Goal: Task Accomplishment & Management: Manage account settings

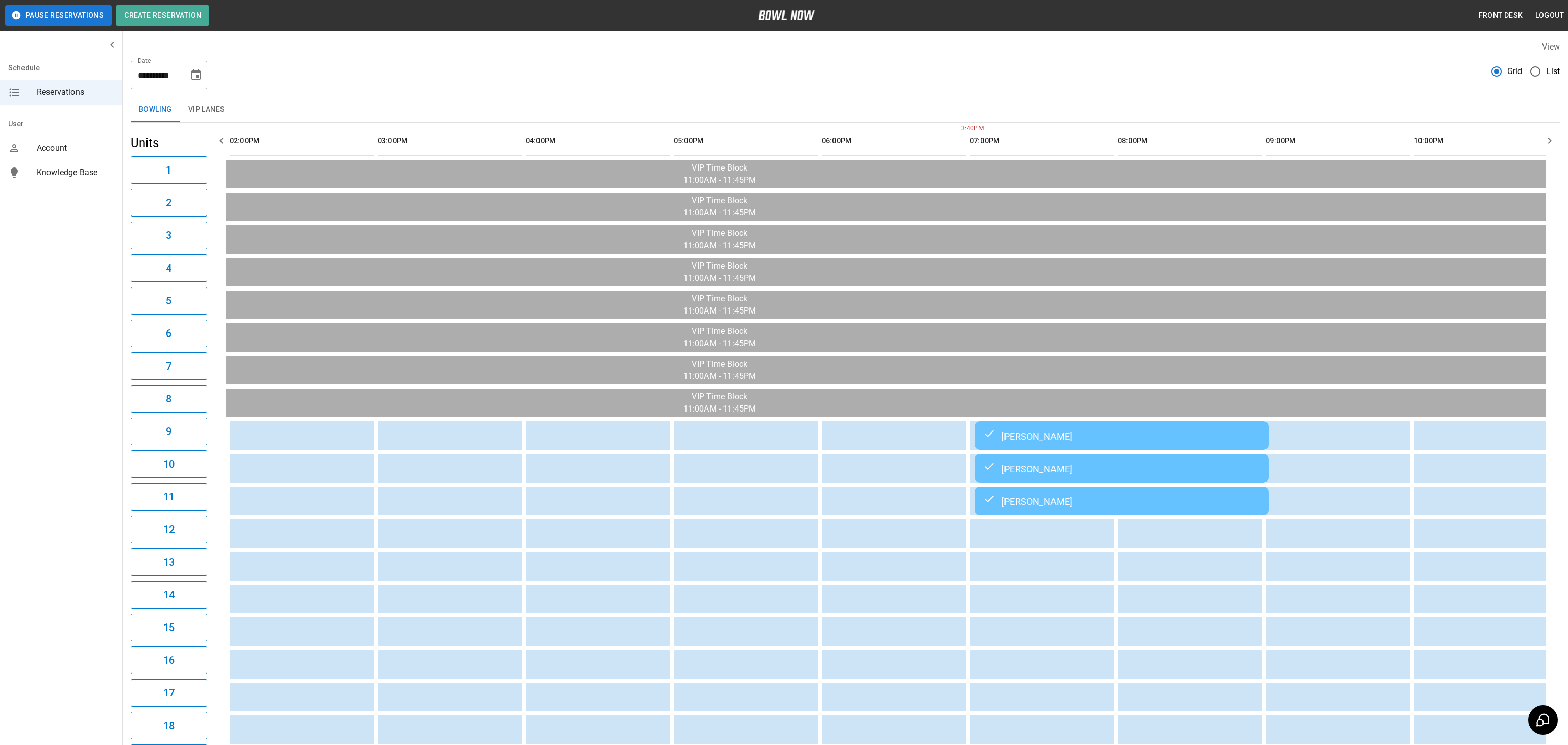
scroll to position [0, 592]
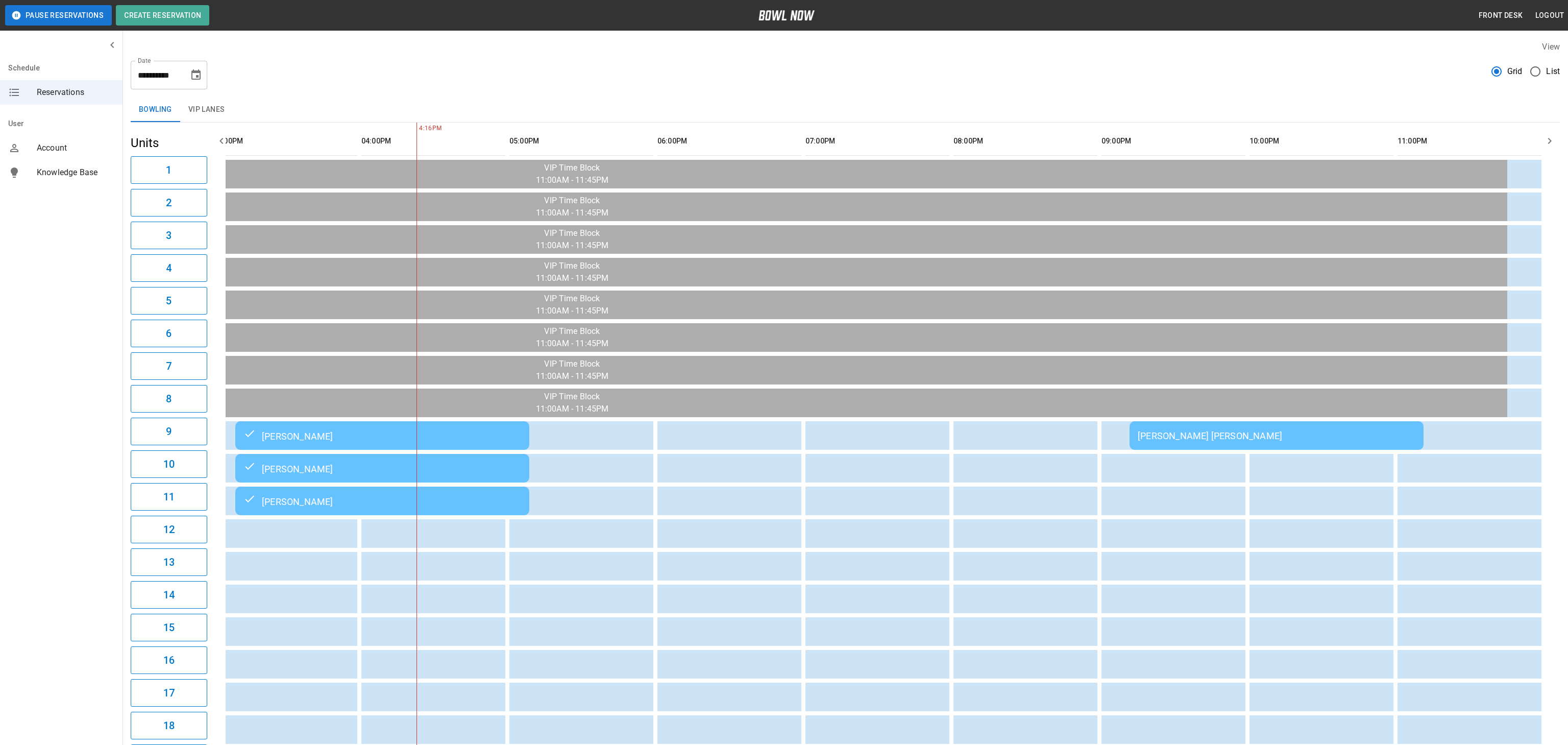
scroll to position [0, 742]
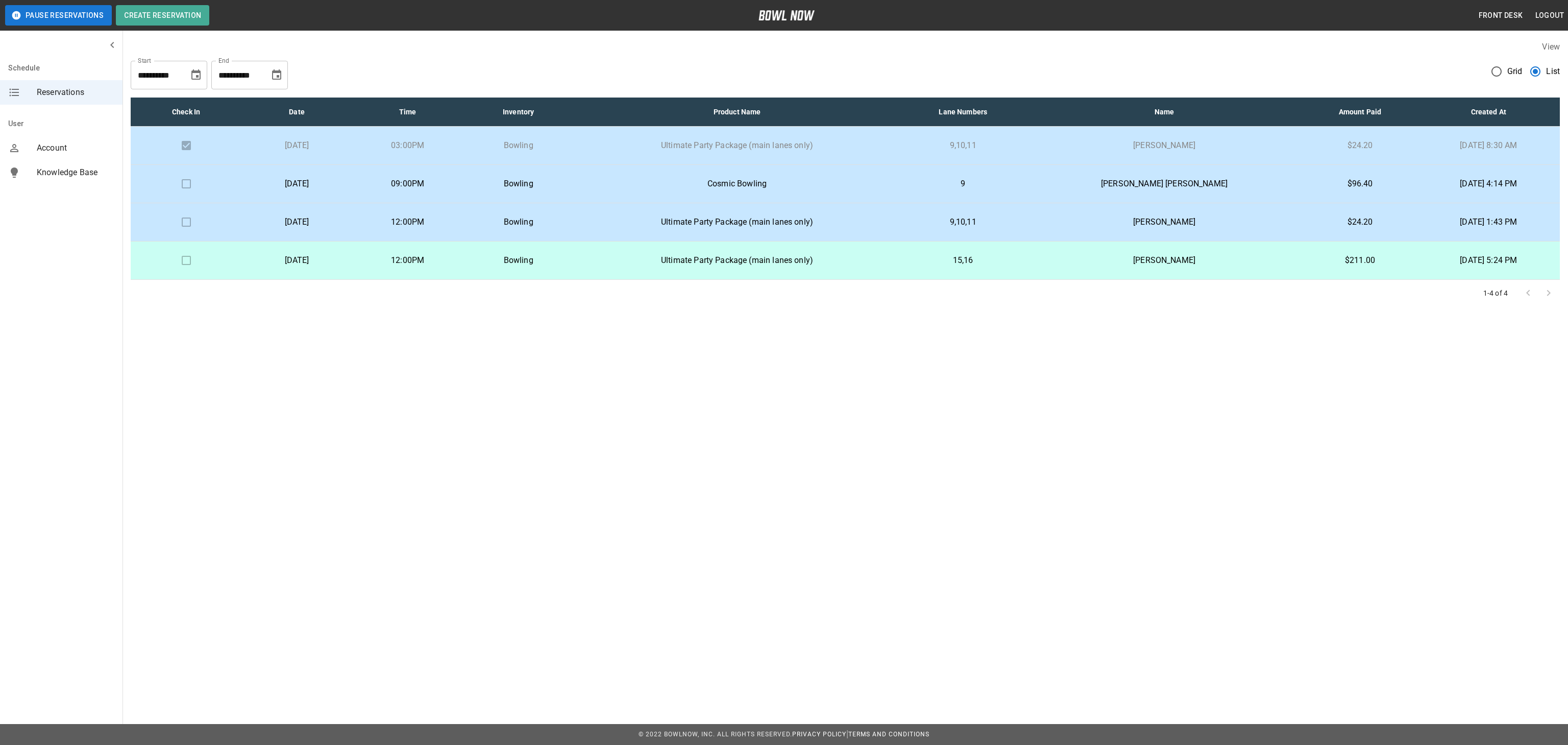
click at [1302, 196] on td "$96.40" at bounding box center [1359, 184] width 114 height 38
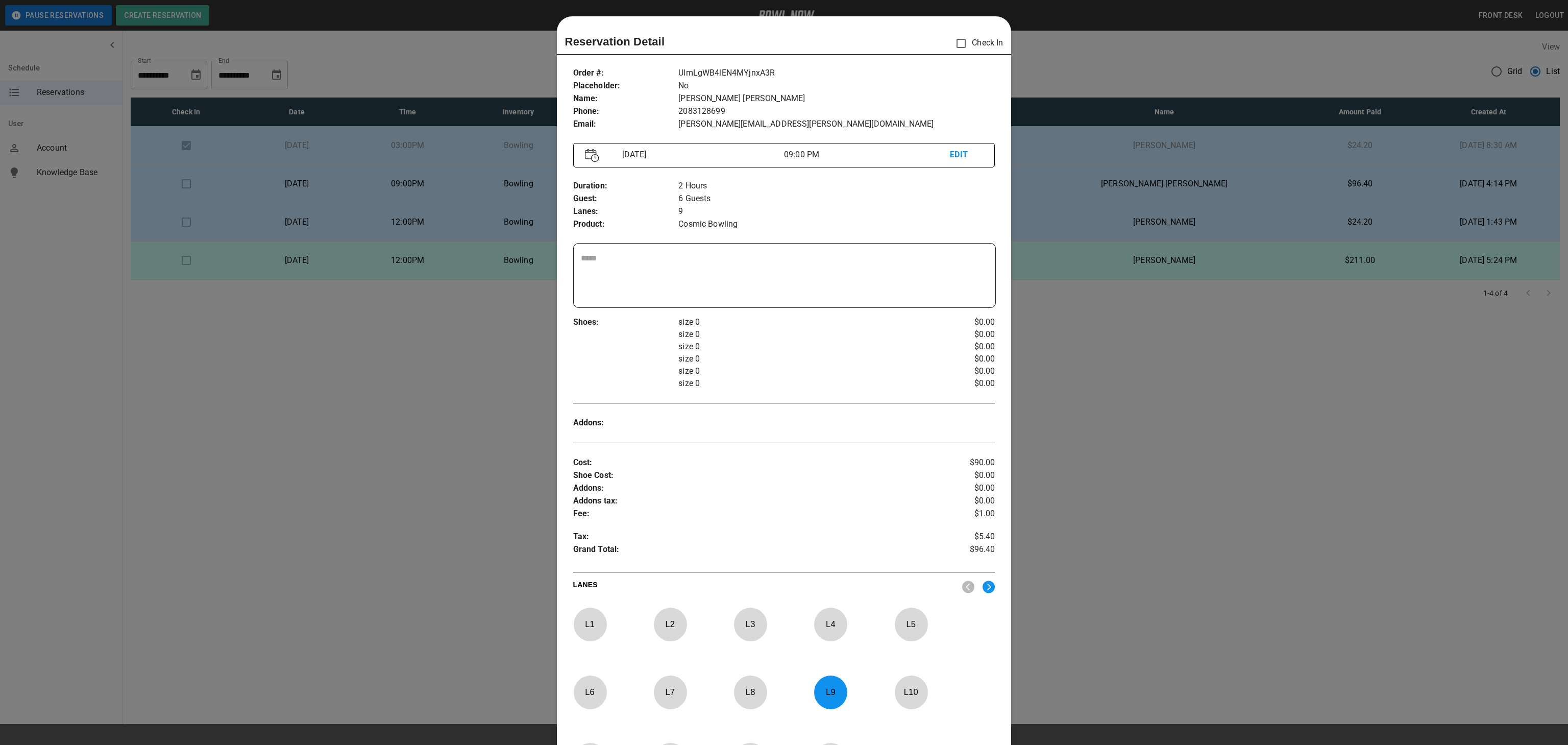
scroll to position [16, 0]
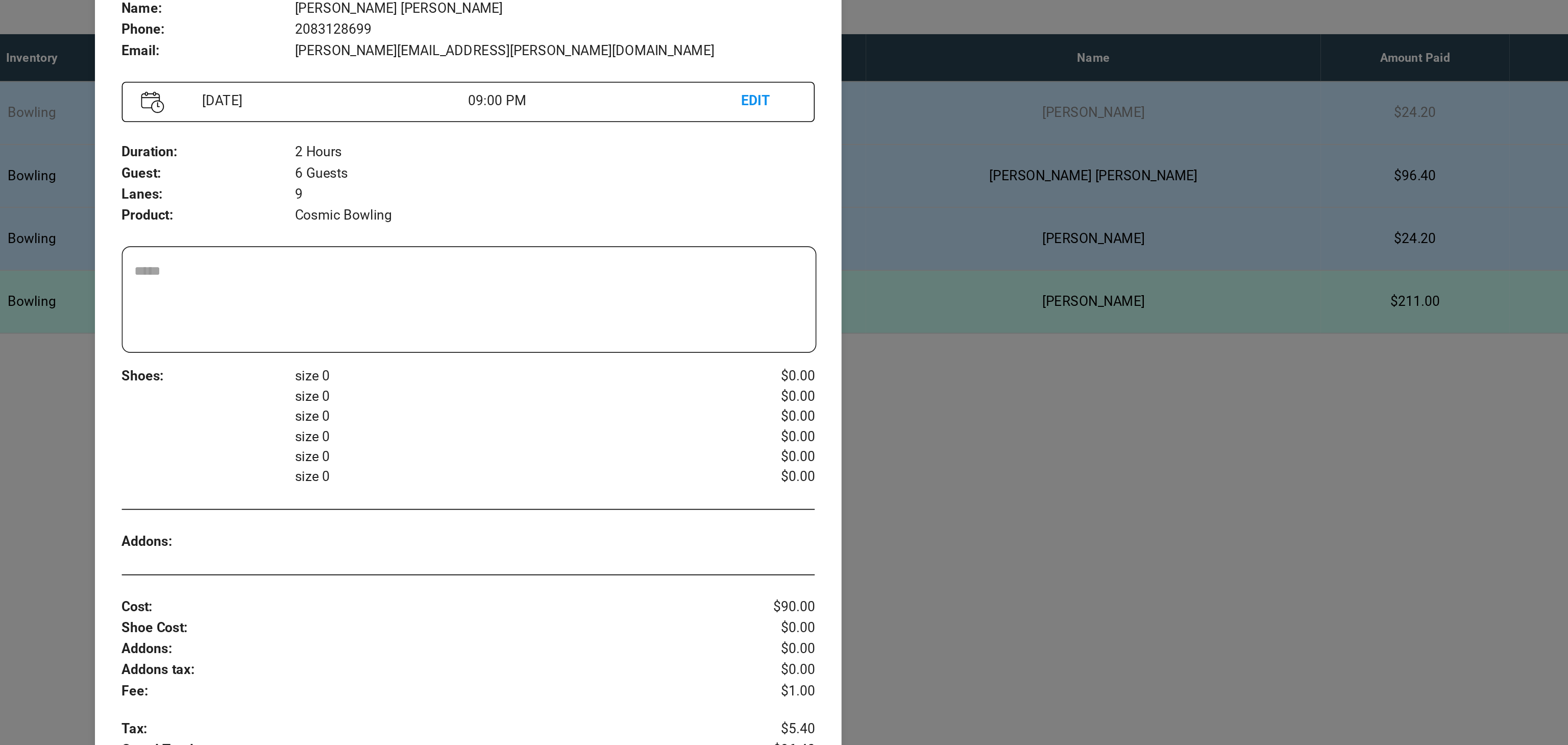
click at [1275, 196] on div at bounding box center [784, 372] width 1568 height 745
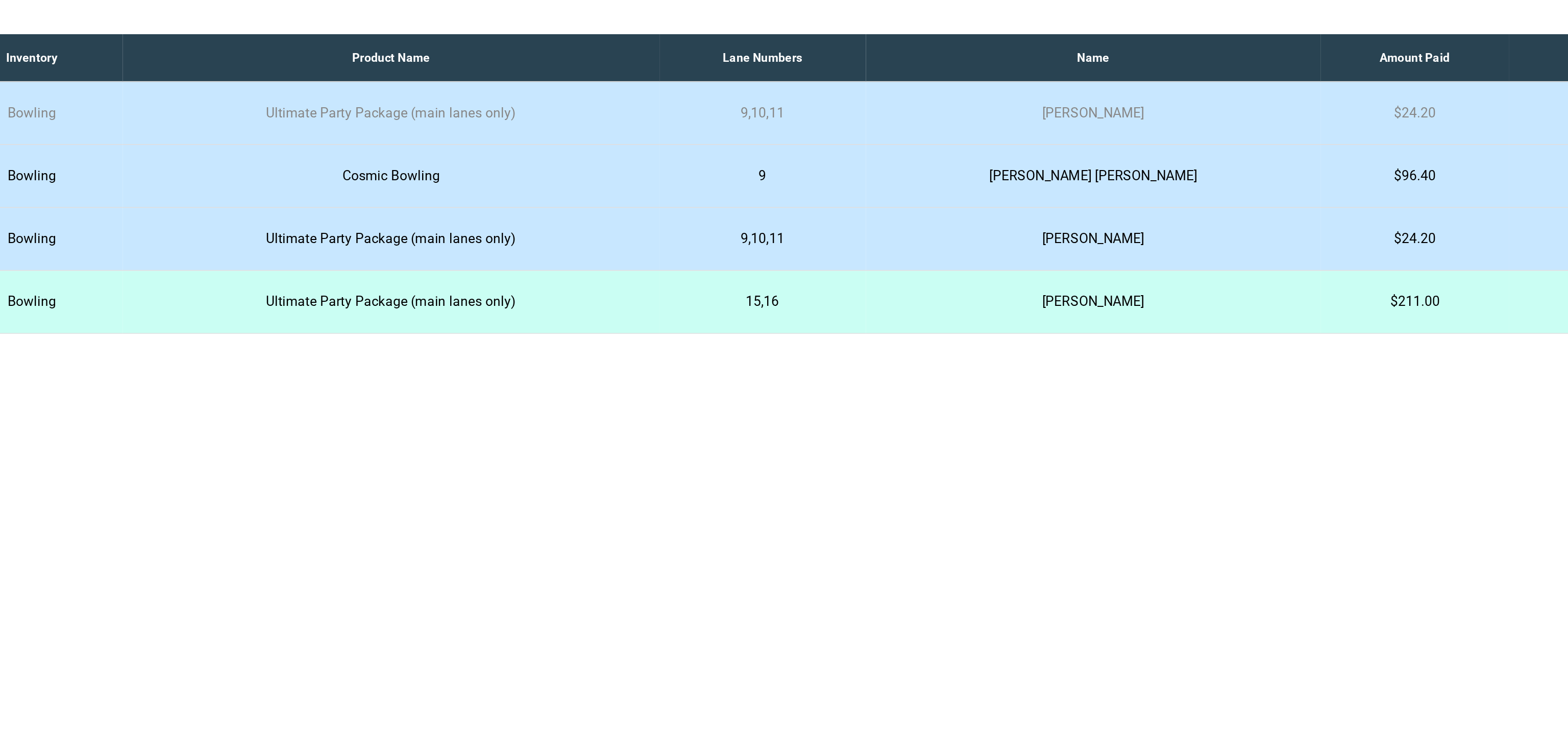
click at [1246, 182] on p "L A Hardy Hardy" at bounding box center [1164, 184] width 260 height 12
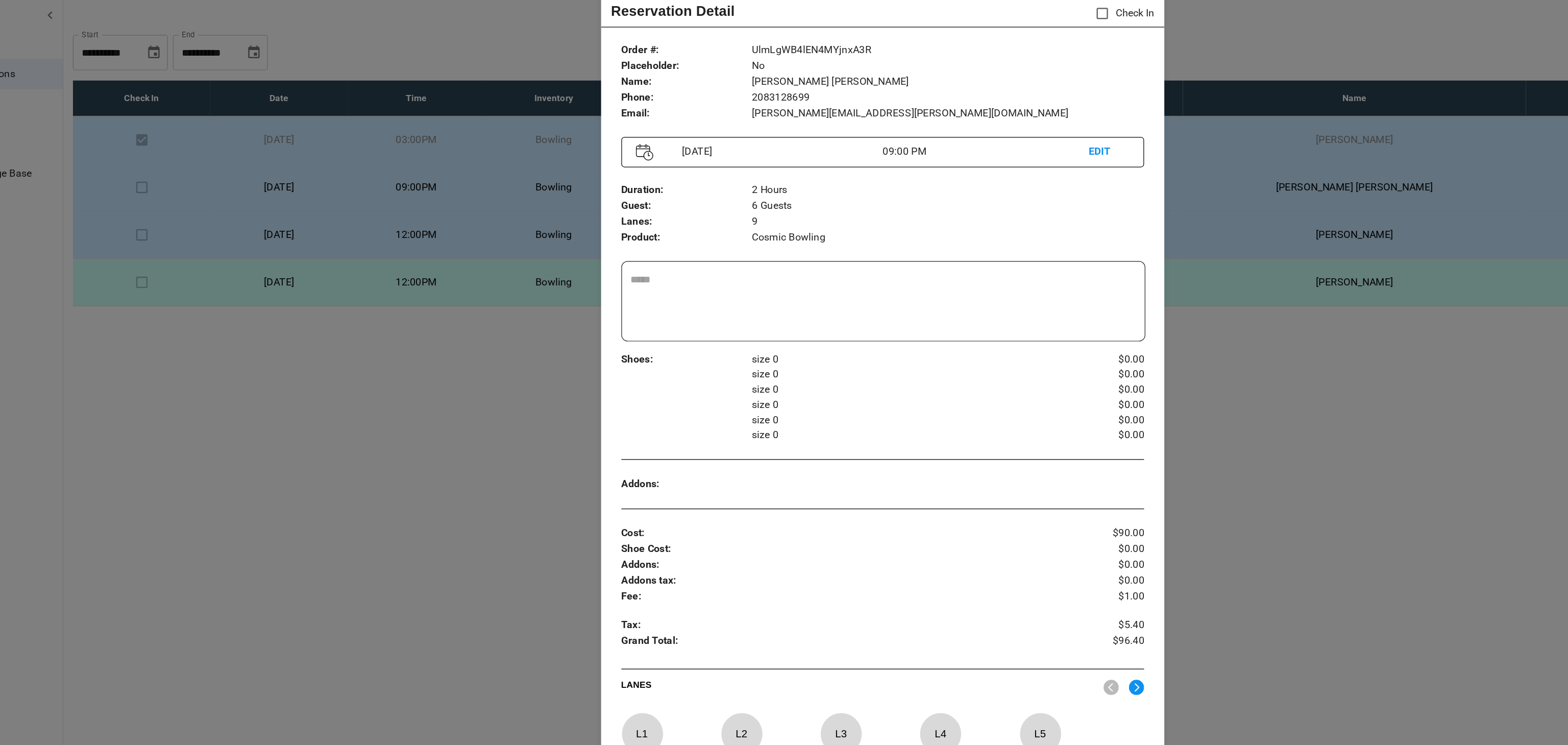
scroll to position [188, 0]
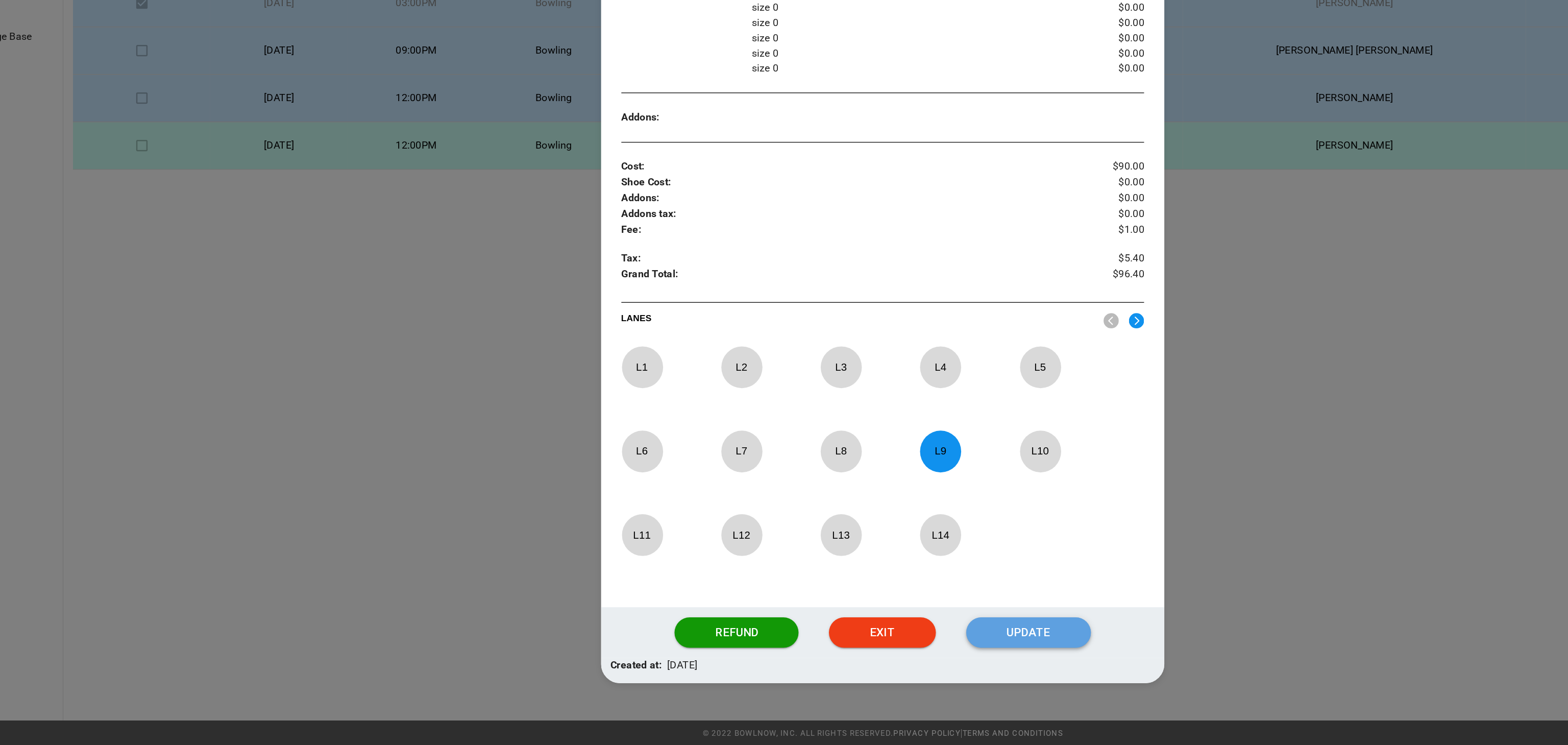
click at [879, 660] on button "Update" at bounding box center [901, 653] width 100 height 25
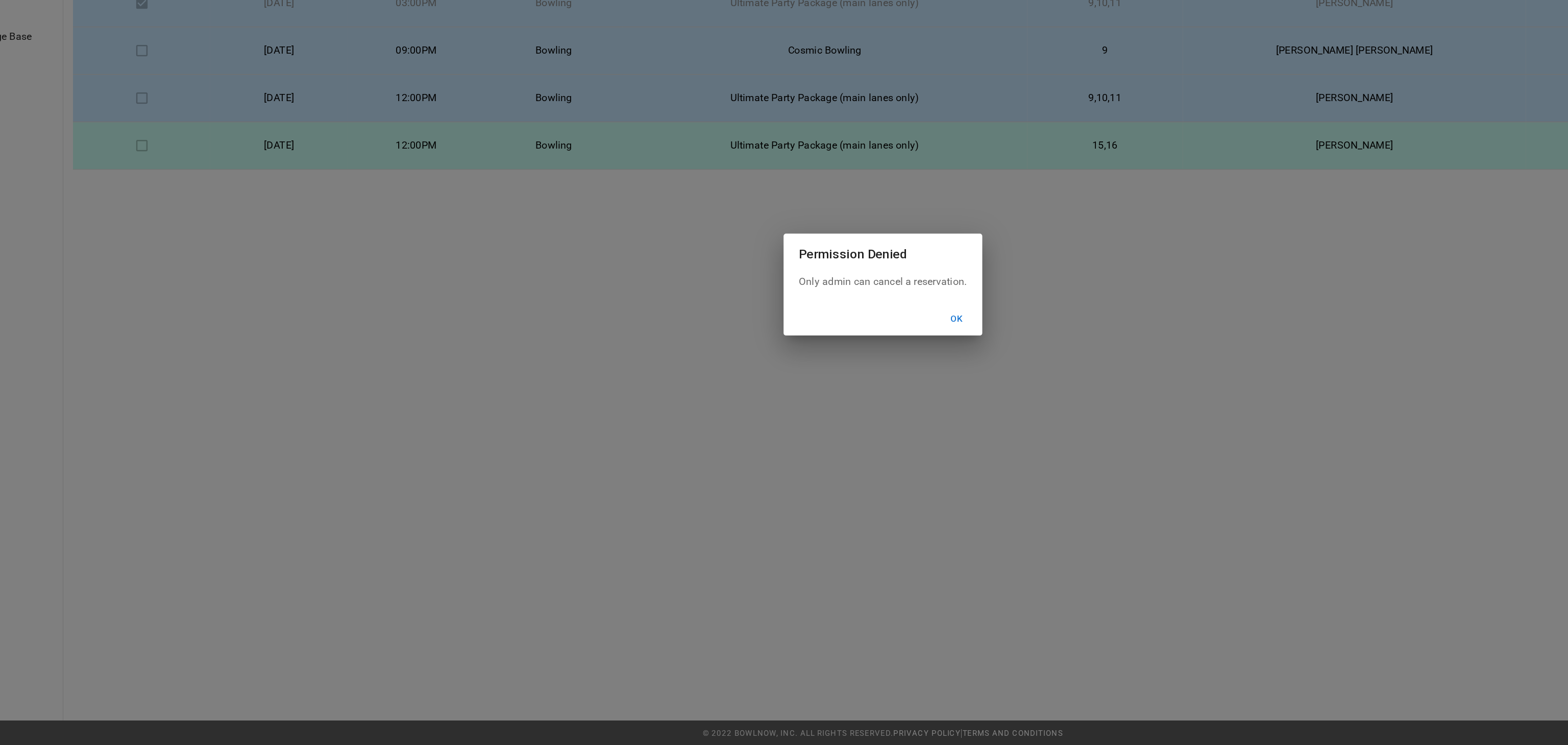
click at [847, 394] on button "Ok" at bounding box center [843, 400] width 33 height 19
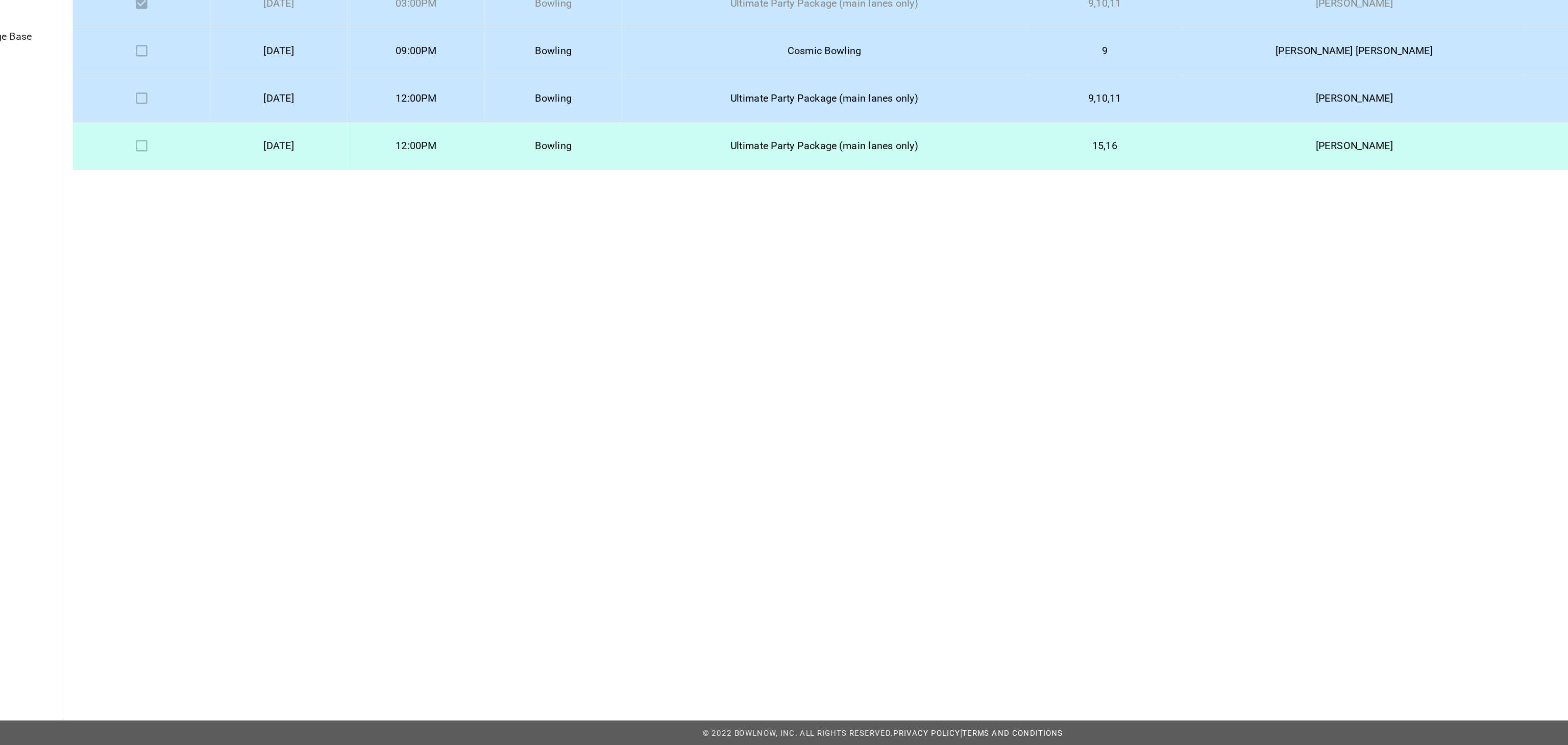
click at [838, 182] on p "Cosmic Bowling" at bounding box center [737, 184] width 310 height 12
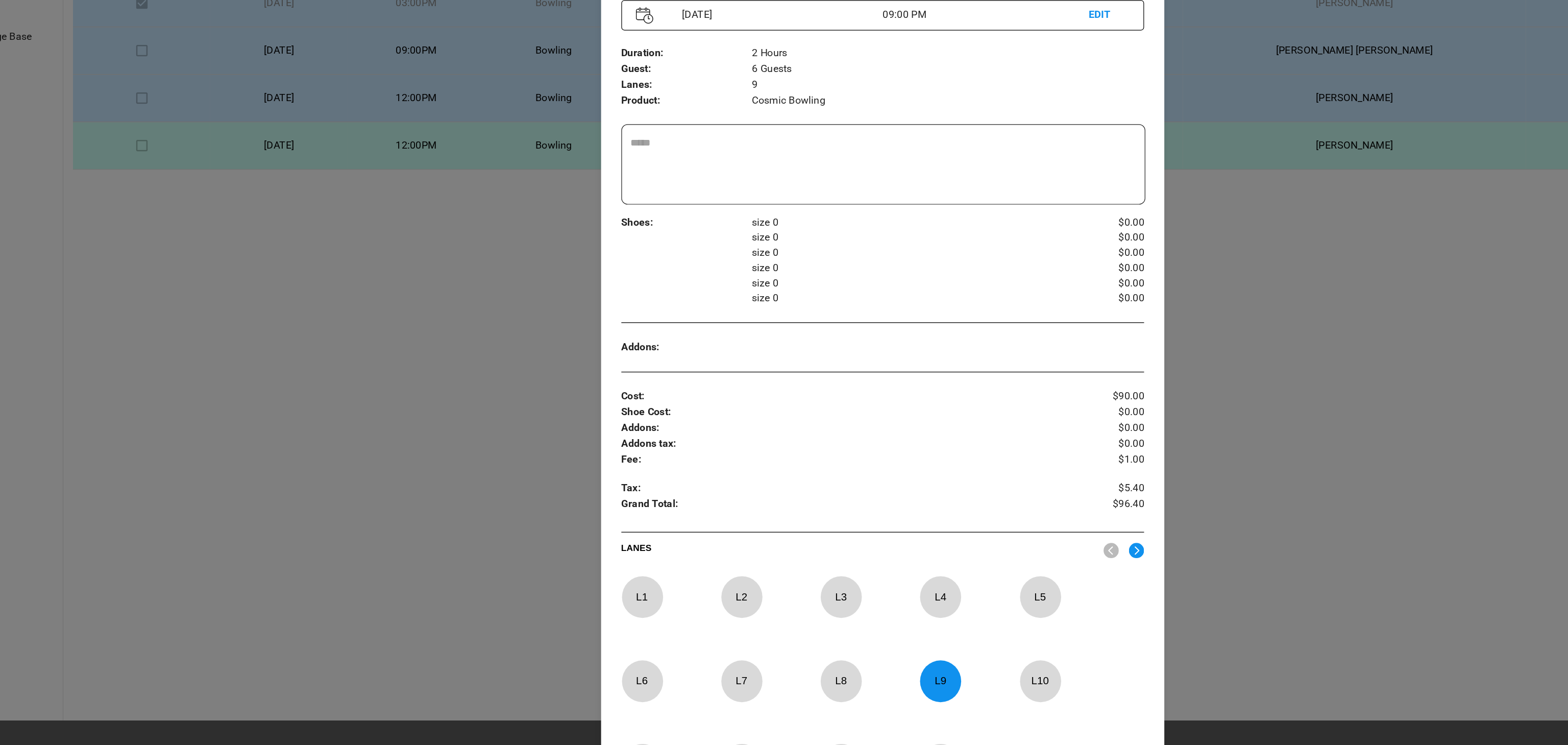
scroll to position [16, 0]
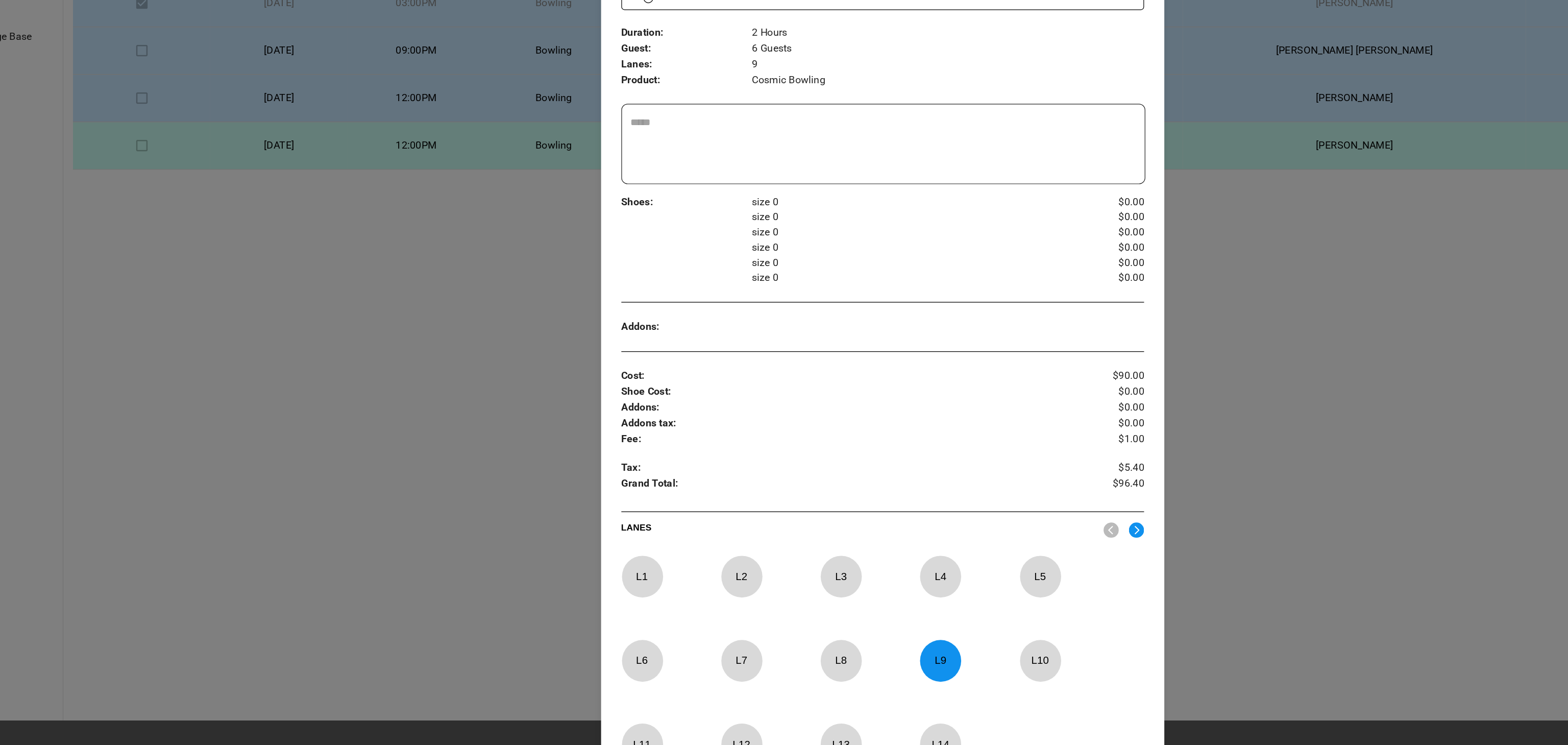
click at [832, 688] on p "L 9" at bounding box center [830, 675] width 34 height 24
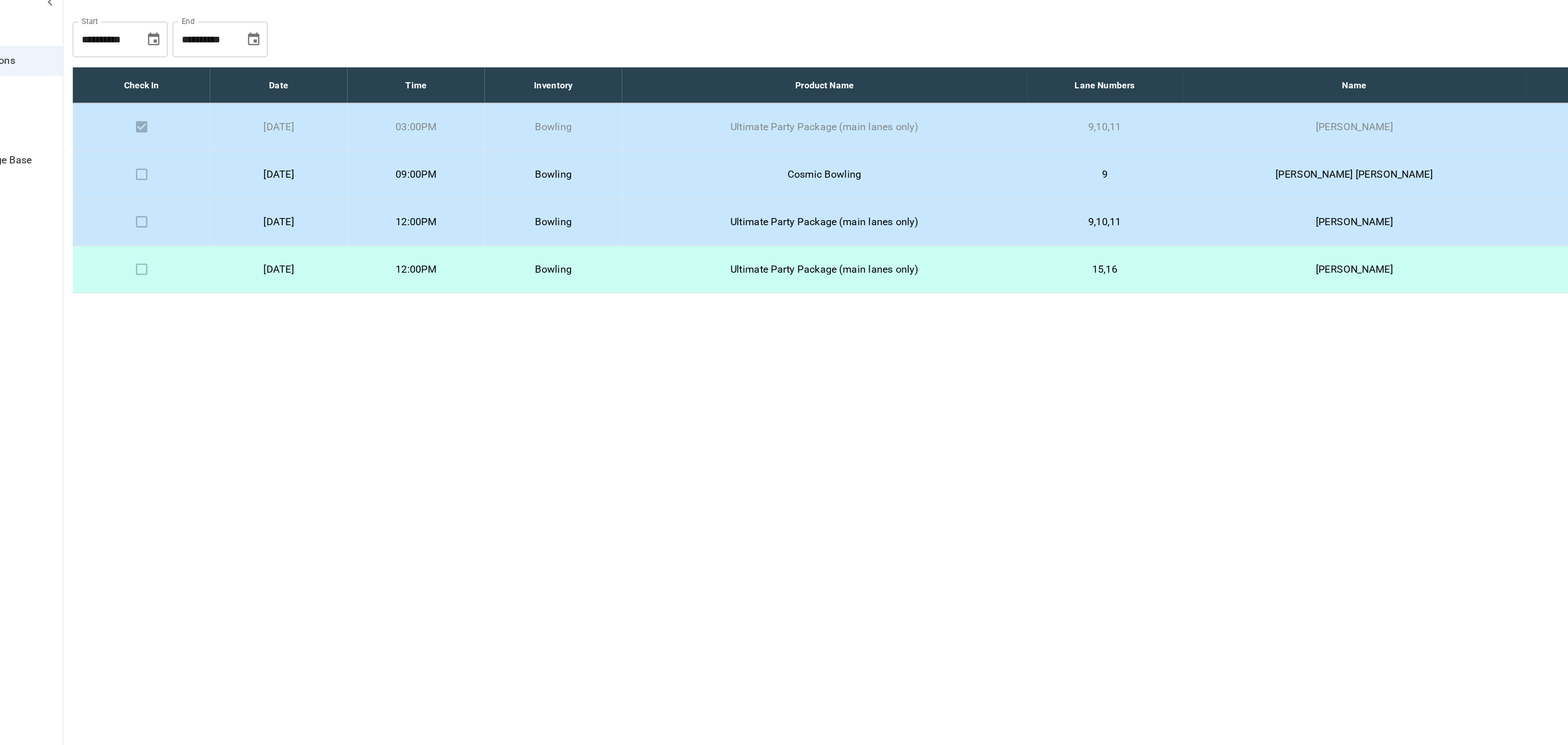
click at [779, 180] on p "Cosmic Bowling" at bounding box center [737, 184] width 310 height 12
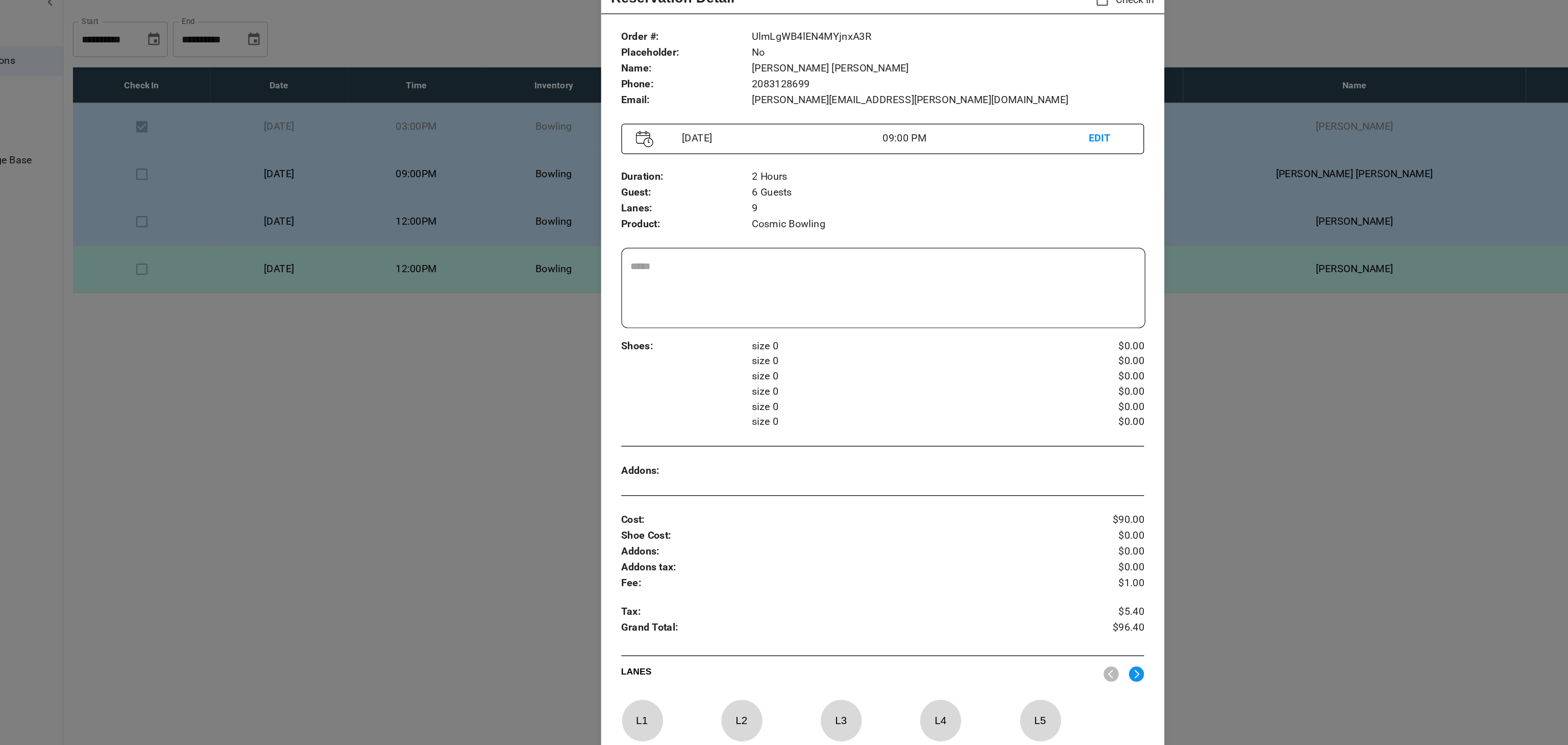
scroll to position [188, 0]
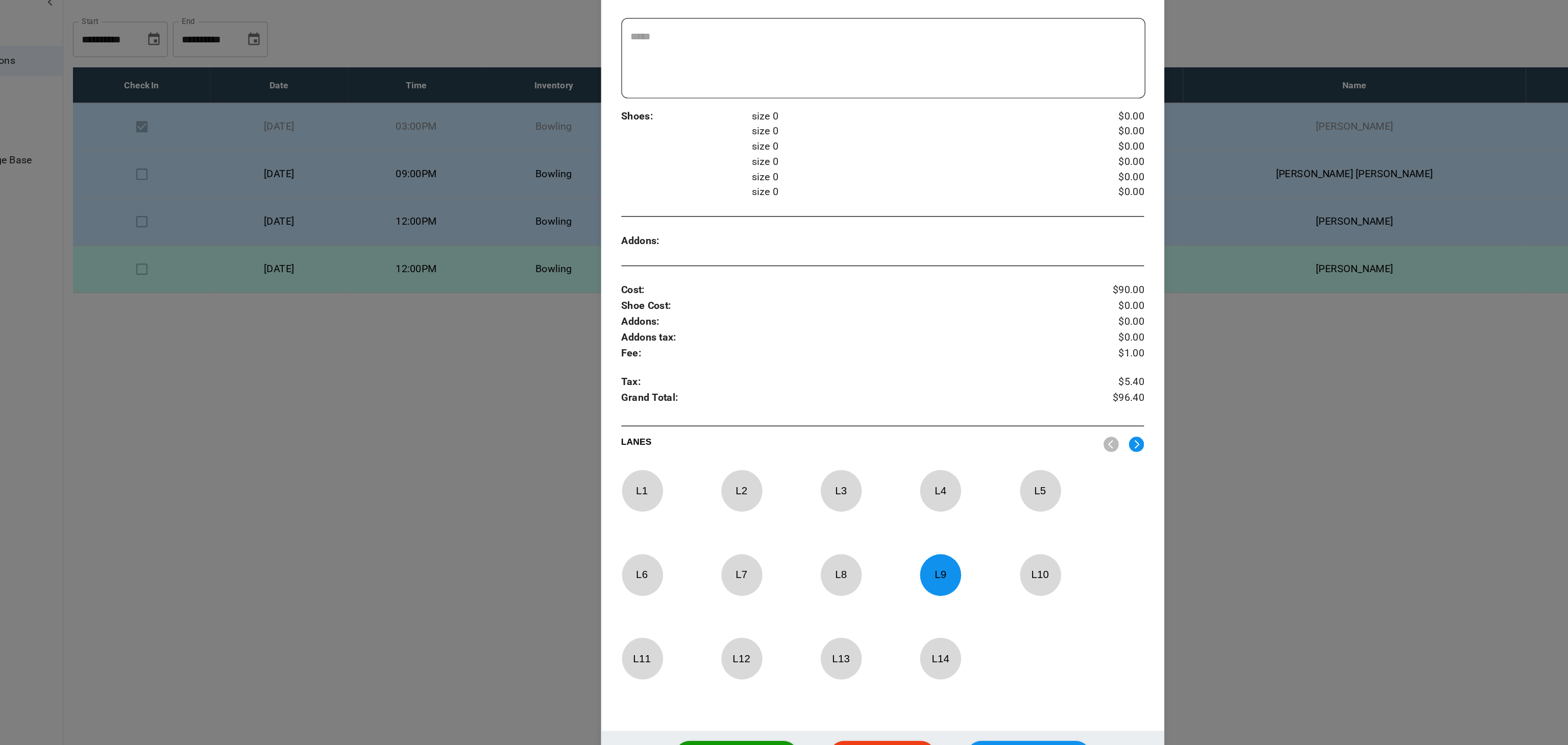
click at [676, 587] on div at bounding box center [670, 575] width 33 height 34
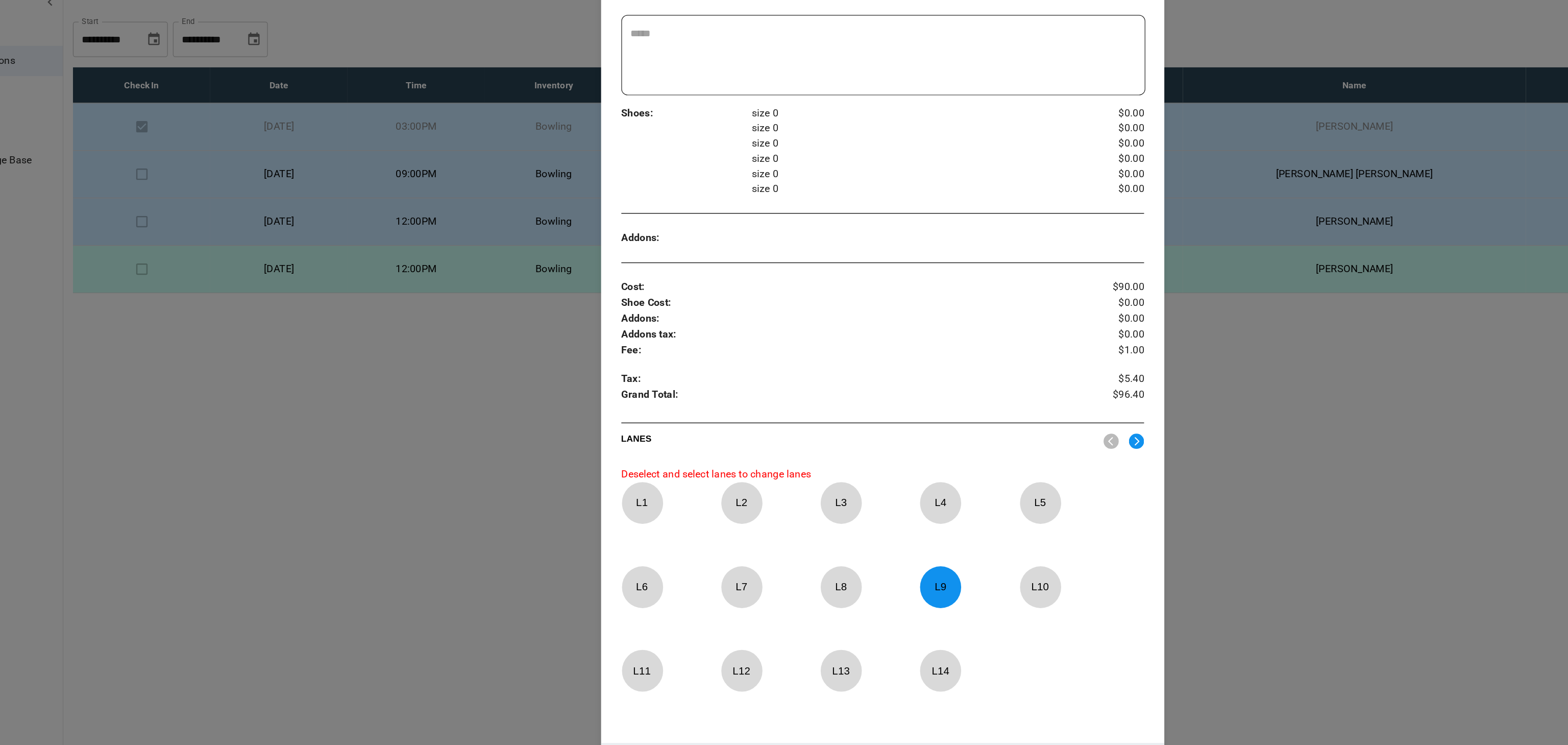
click at [830, 527] on p "L 9" at bounding box center [830, 516] width 34 height 24
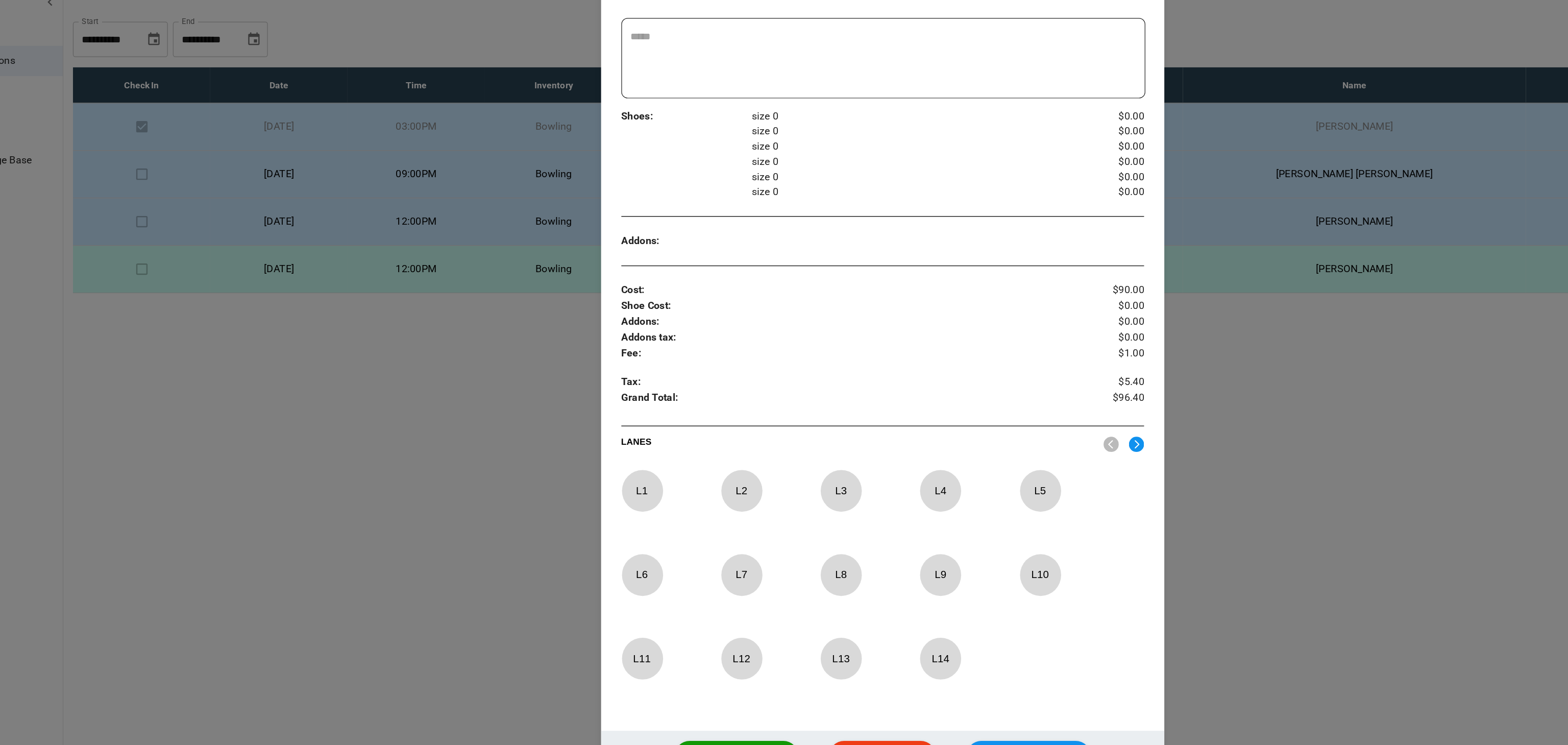
click at [678, 578] on p "L 12" at bounding box center [670, 574] width 34 height 24
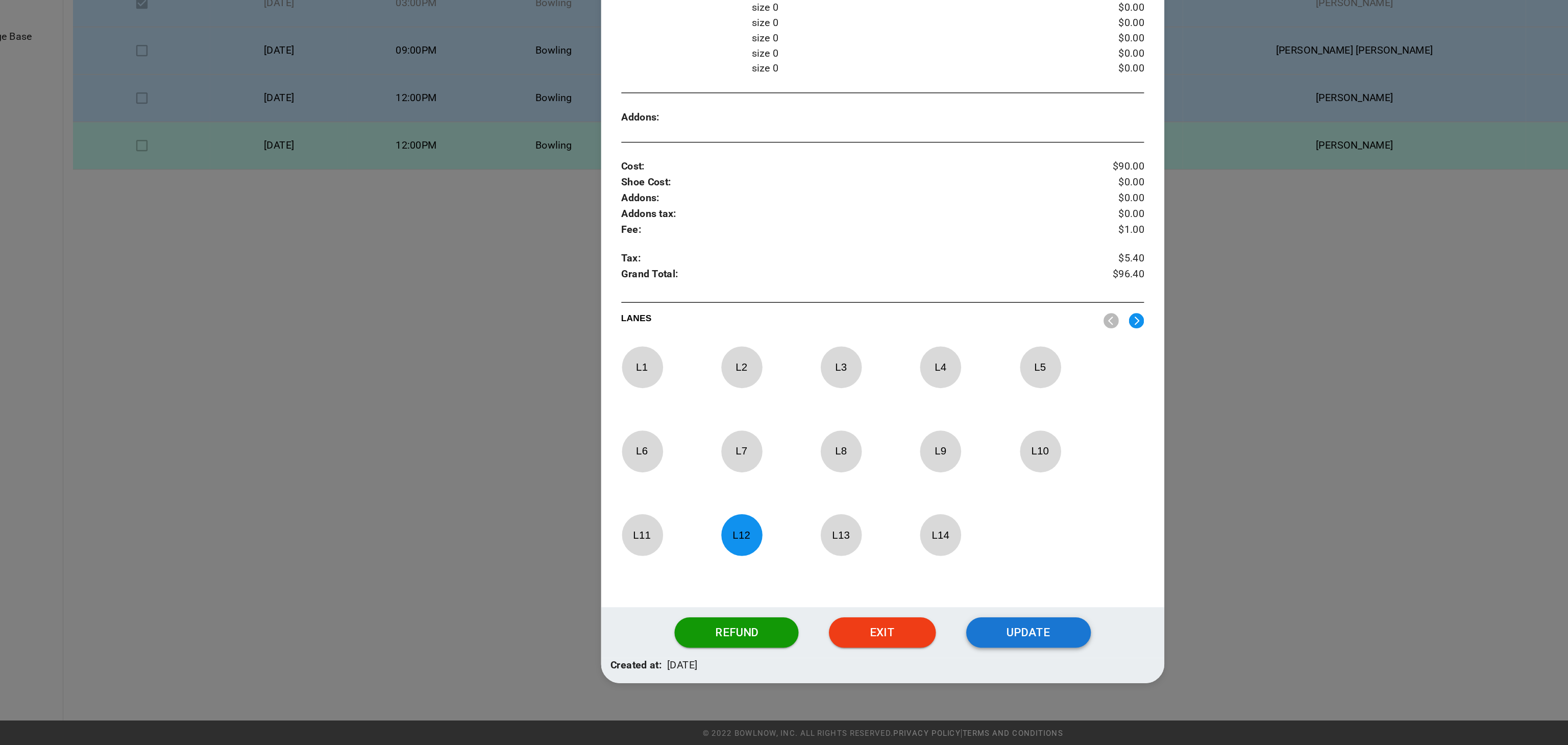
click at [908, 660] on button "Update" at bounding box center [901, 653] width 100 height 25
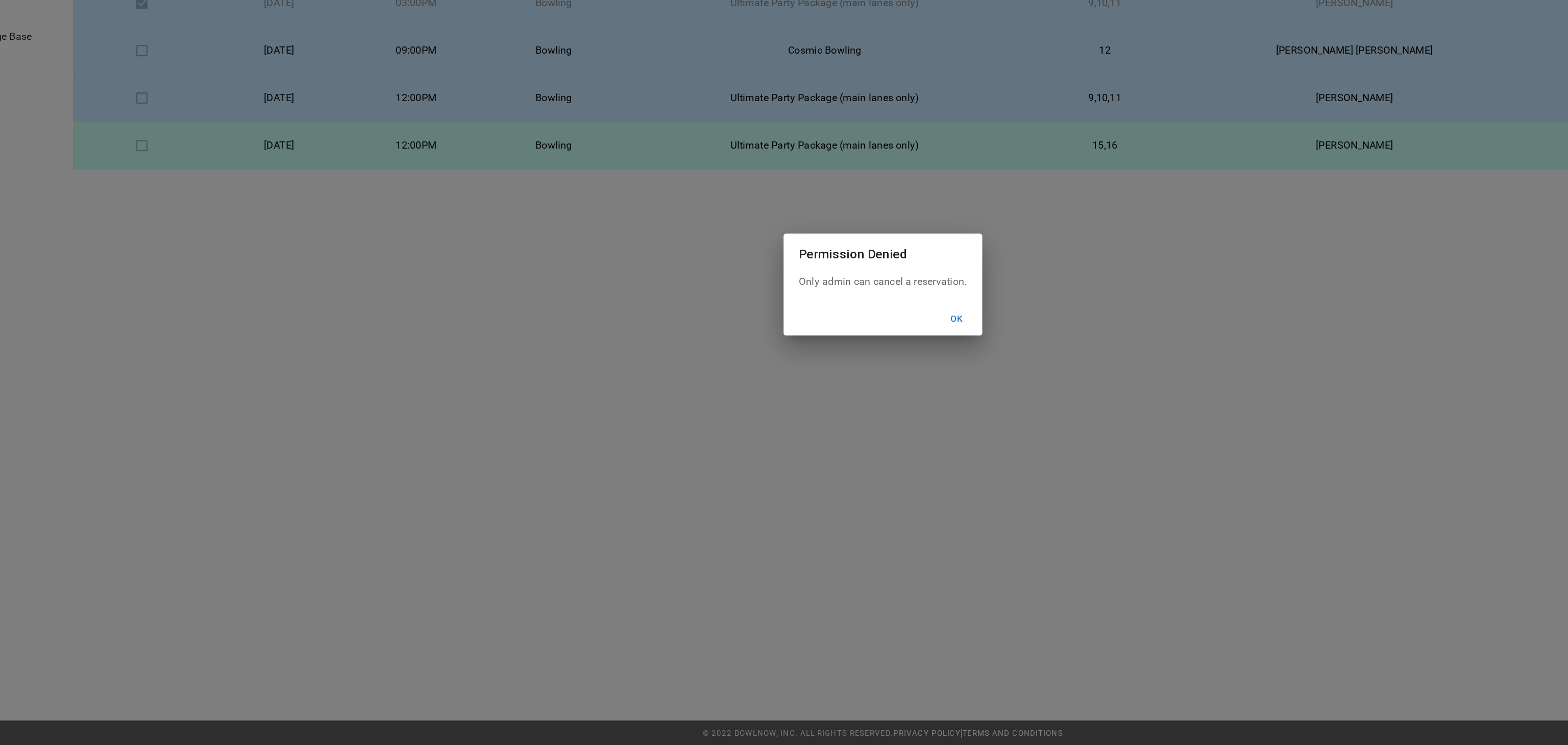
click at [827, 391] on button "Ok" at bounding box center [843, 400] width 33 height 19
